Goal: Information Seeking & Learning: Learn about a topic

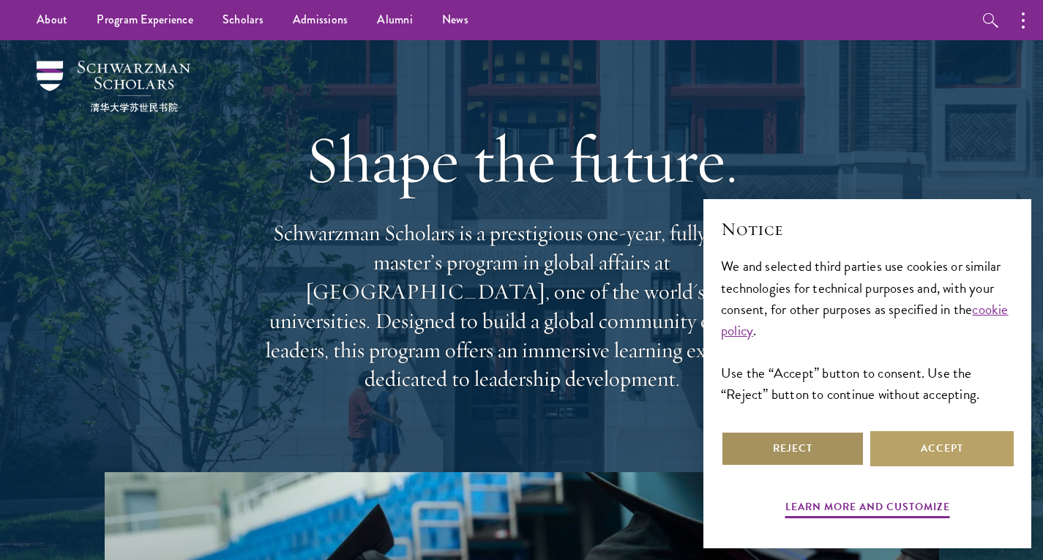
click at [807, 449] on button "Reject" at bounding box center [792, 448] width 143 height 35
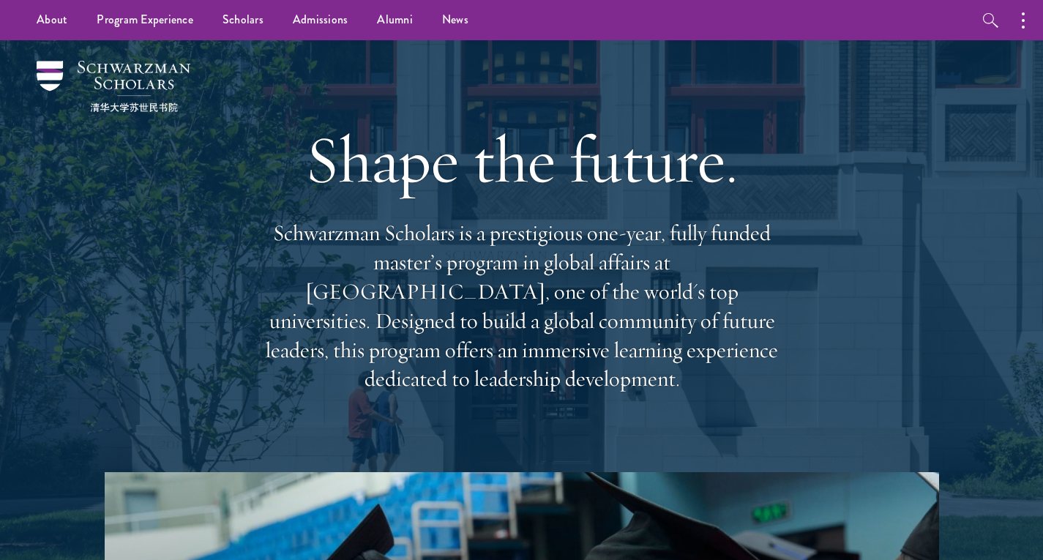
click at [541, 275] on p "Schwarzman Scholars is a prestigious one-year, fully funded master’s program in…" at bounding box center [521, 306] width 527 height 175
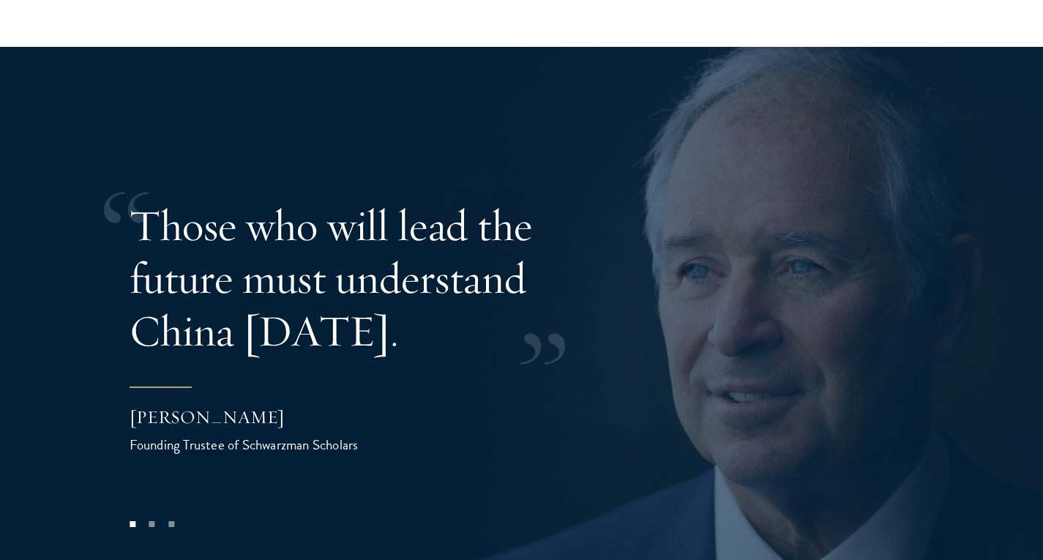
scroll to position [2830, 0]
